Goal: Task Accomplishment & Management: Use online tool/utility

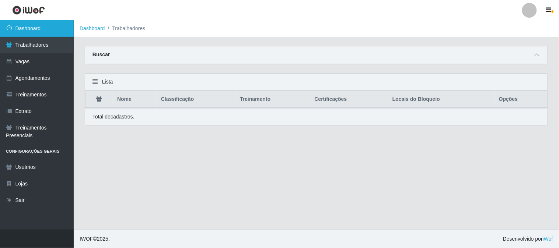
click at [50, 25] on link "Dashboard" at bounding box center [37, 28] width 74 height 17
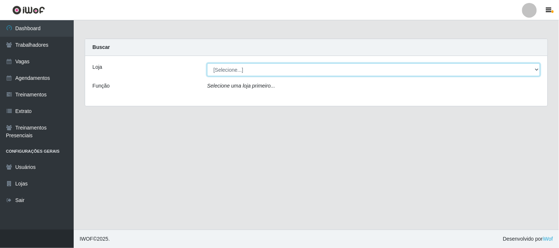
click at [233, 70] on select "[Selecione...] Sapore D'[GEOGRAPHIC_DATA]" at bounding box center [373, 69] width 333 height 13
select select "266"
click at [207, 63] on select "[Selecione...] Sapore D'[GEOGRAPHIC_DATA]" at bounding box center [373, 69] width 333 height 13
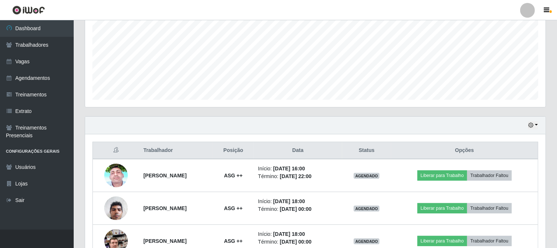
scroll to position [208, 0]
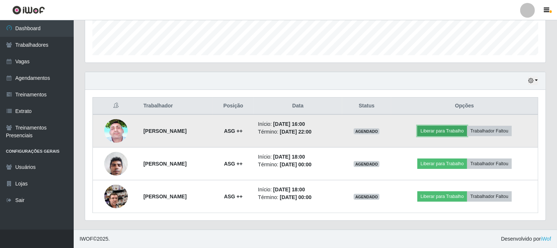
click at [450, 132] on button "Liberar para Trabalho" at bounding box center [443, 131] width 50 height 10
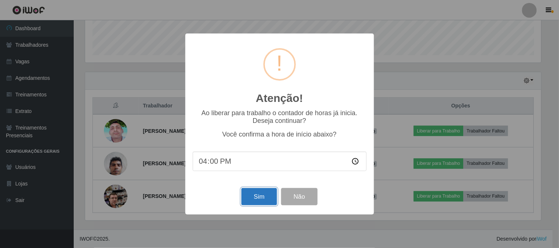
click at [257, 201] on button "Sim" at bounding box center [259, 196] width 36 height 17
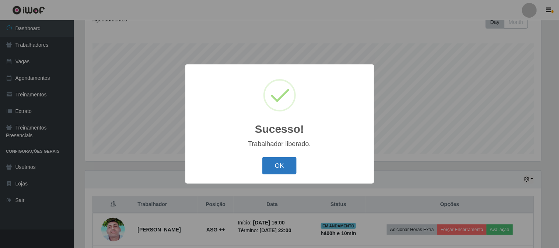
click at [277, 171] on button "OK" at bounding box center [279, 165] width 34 height 17
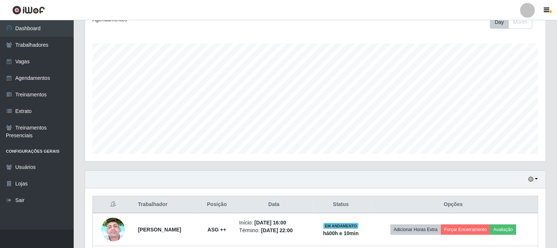
scroll to position [208, 0]
